Goal: Information Seeking & Learning: Learn about a topic

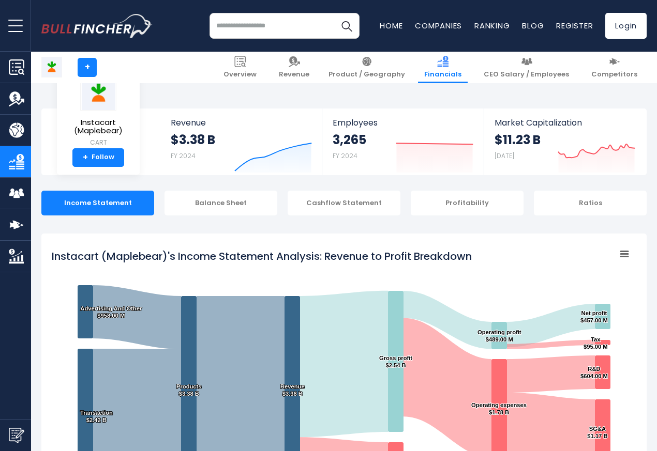
scroll to position [560, 0]
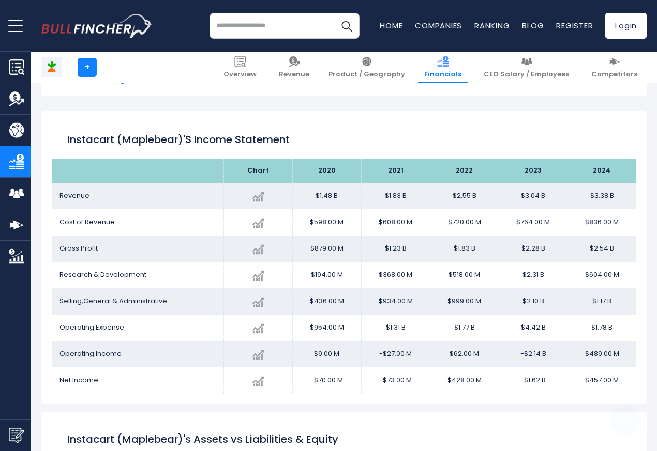
scroll to position [560, 0]
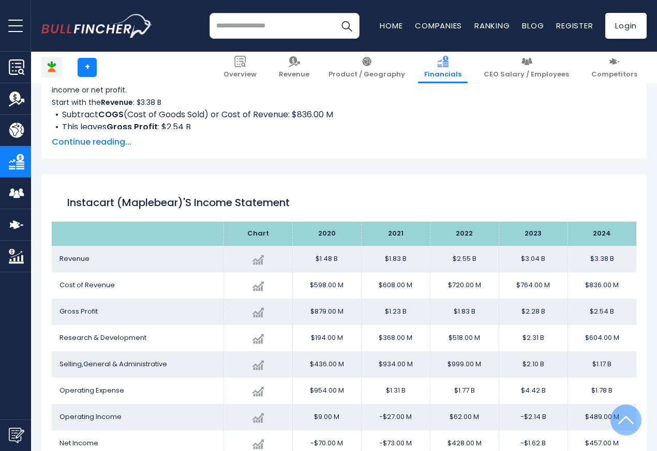
scroll to position [560, 0]
